Goal: Task Accomplishment & Management: Use online tool/utility

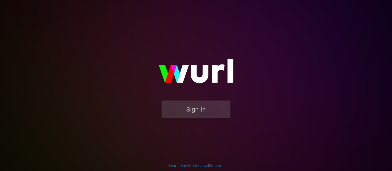
click at [178, 100] on img at bounding box center [196, 73] width 110 height 53
click at [179, 101] on button "Sign In" at bounding box center [195, 110] width 69 height 18
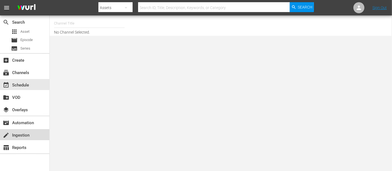
click at [26, 137] on div "create Ingestion" at bounding box center [15, 134] width 31 height 5
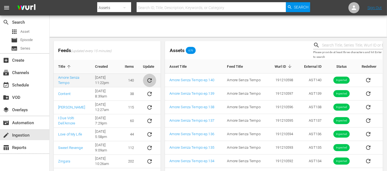
click at [148, 77] on icon "sticky table" at bounding box center [149, 80] width 7 height 7
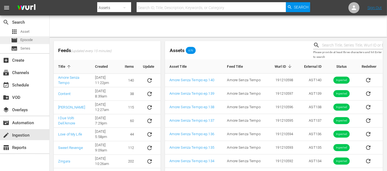
click at [29, 38] on span "Episode" at bounding box center [26, 40] width 12 height 6
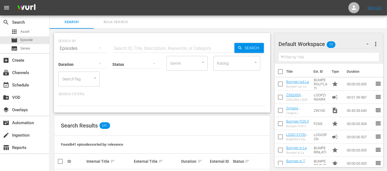
scroll to position [82, 0]
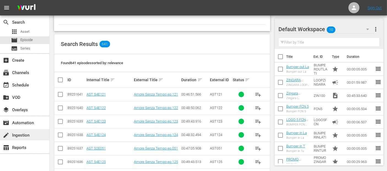
click at [17, 137] on div "create Ingestion" at bounding box center [15, 134] width 31 height 5
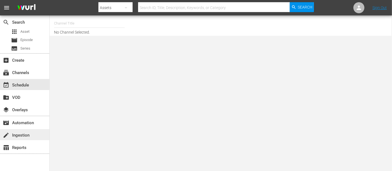
click at [9, 133] on div "create Ingestion" at bounding box center [15, 134] width 31 height 5
click at [12, 135] on div "create Ingestion" at bounding box center [15, 134] width 31 height 5
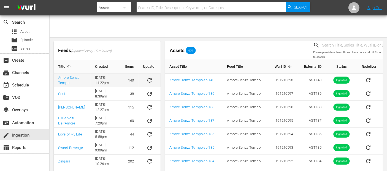
click at [148, 76] on button "sticky table" at bounding box center [149, 80] width 13 height 13
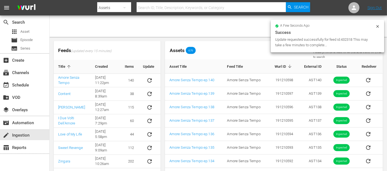
click at [377, 25] on icon at bounding box center [377, 26] width 4 height 4
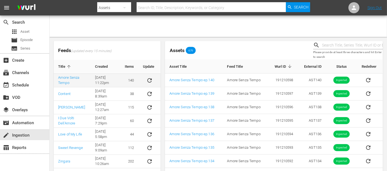
click at [153, 80] on button "sticky table" at bounding box center [149, 80] width 13 height 13
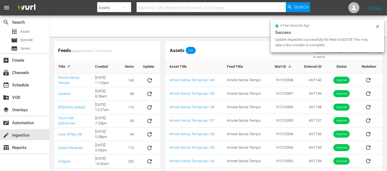
click at [379, 26] on icon at bounding box center [377, 26] width 4 height 4
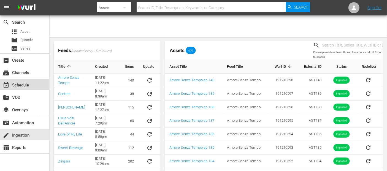
click at [31, 88] on div "event_available Schedule" at bounding box center [24, 84] width 49 height 11
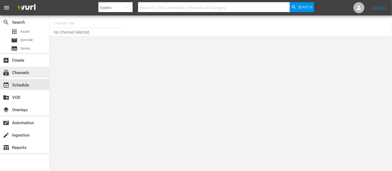
click at [30, 75] on div "subscriptions Channels" at bounding box center [24, 72] width 49 height 11
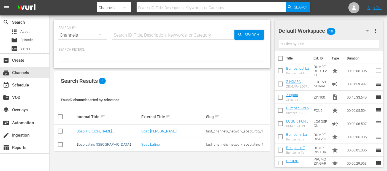
click at [84, 145] on link "Soap Latino (Italy)" at bounding box center [104, 144] width 55 height 4
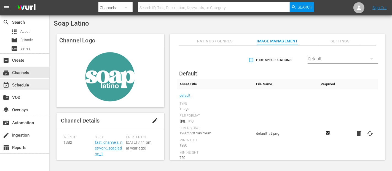
click at [25, 83] on div "event_available Schedule" at bounding box center [15, 84] width 31 height 5
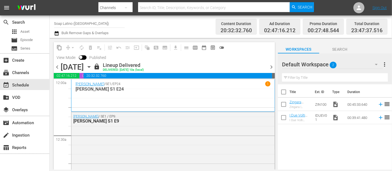
click at [265, 83] on div "1" at bounding box center [267, 83] width 5 height 5
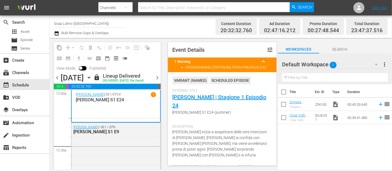
click at [159, 80] on span "chevron_right" at bounding box center [157, 77] width 7 height 7
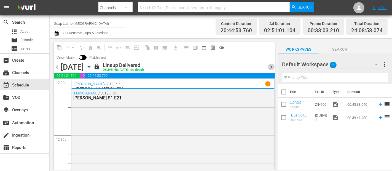
click at [270, 64] on span "chevron_right" at bounding box center [271, 67] width 7 height 7
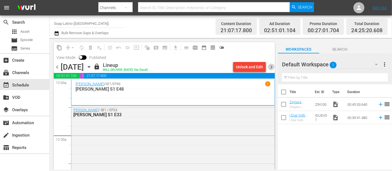
click at [272, 65] on span "chevron_right" at bounding box center [271, 67] width 7 height 7
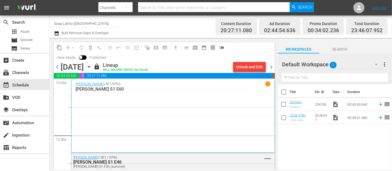
click at [272, 65] on span "chevron_right" at bounding box center [271, 67] width 7 height 7
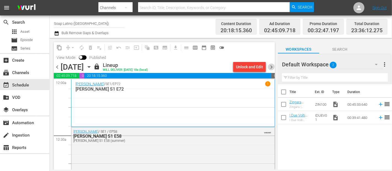
click at [272, 65] on span "chevron_right" at bounding box center [271, 67] width 7 height 7
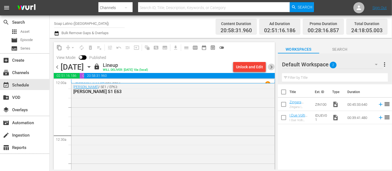
click at [272, 65] on span "chevron_right" at bounding box center [271, 67] width 7 height 7
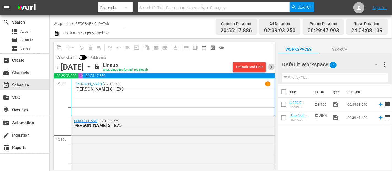
click at [272, 65] on span "chevron_right" at bounding box center [271, 67] width 7 height 7
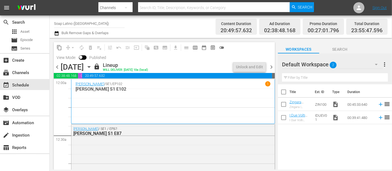
click at [272, 65] on span "chevron_right" at bounding box center [271, 67] width 7 height 7
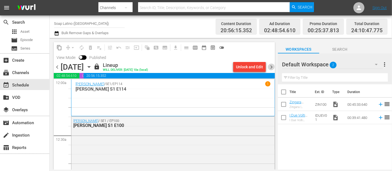
click at [272, 65] on span "chevron_right" at bounding box center [271, 67] width 7 height 7
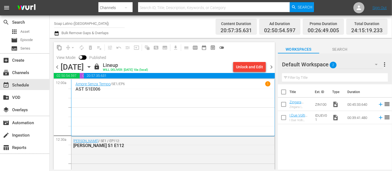
click at [56, 66] on span "chevron_left" at bounding box center [57, 67] width 7 height 7
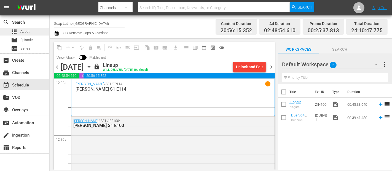
click at [30, 29] on div "apps Asset" at bounding box center [24, 32] width 49 height 8
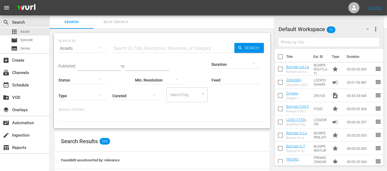
scroll to position [122, 0]
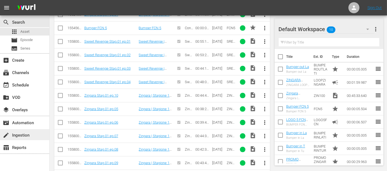
click at [10, 139] on div "create Ingestion" at bounding box center [24, 134] width 49 height 11
